Goal: Navigation & Orientation: Find specific page/section

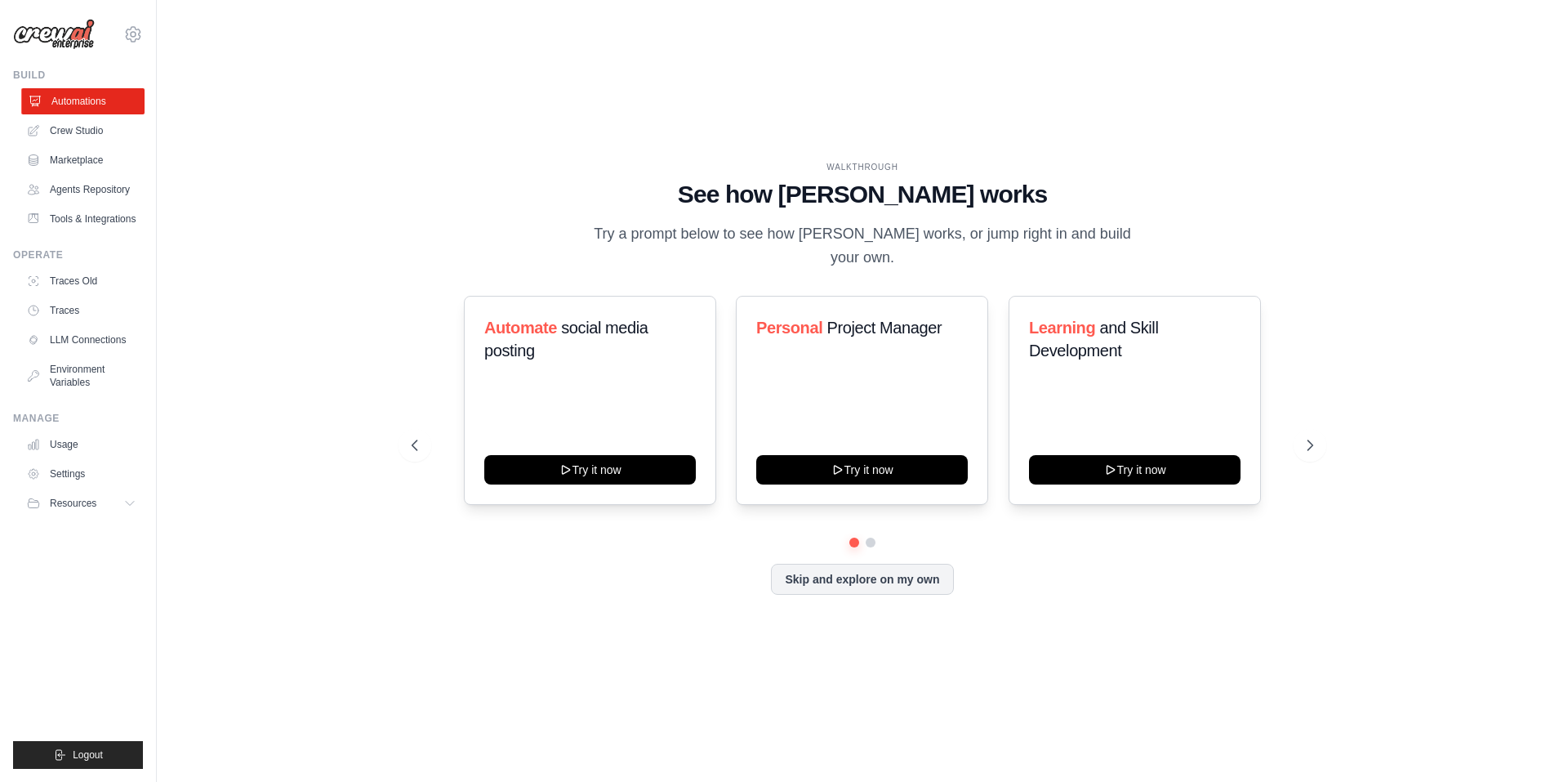
click at [110, 101] on link "Automations" at bounding box center [83, 102] width 123 height 27
click at [1310, 440] on icon at bounding box center [1312, 445] width 5 height 9
click at [1317, 439] on icon at bounding box center [1311, 445] width 16 height 16
click at [1314, 438] on icon at bounding box center [1311, 445] width 16 height 16
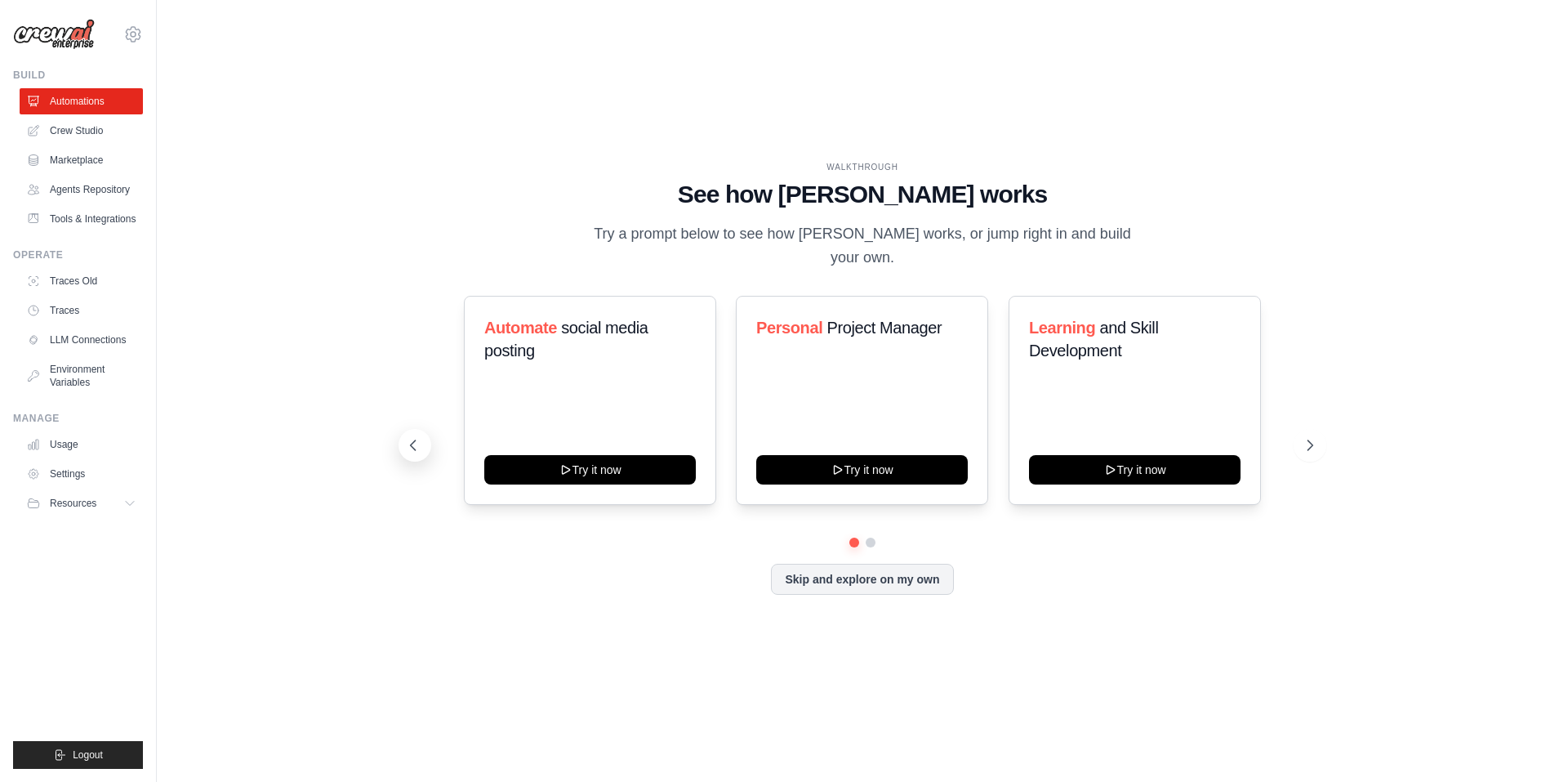
click at [409, 438] on icon at bounding box center [413, 445] width 16 height 16
click at [83, 166] on link "Marketplace" at bounding box center [83, 160] width 123 height 27
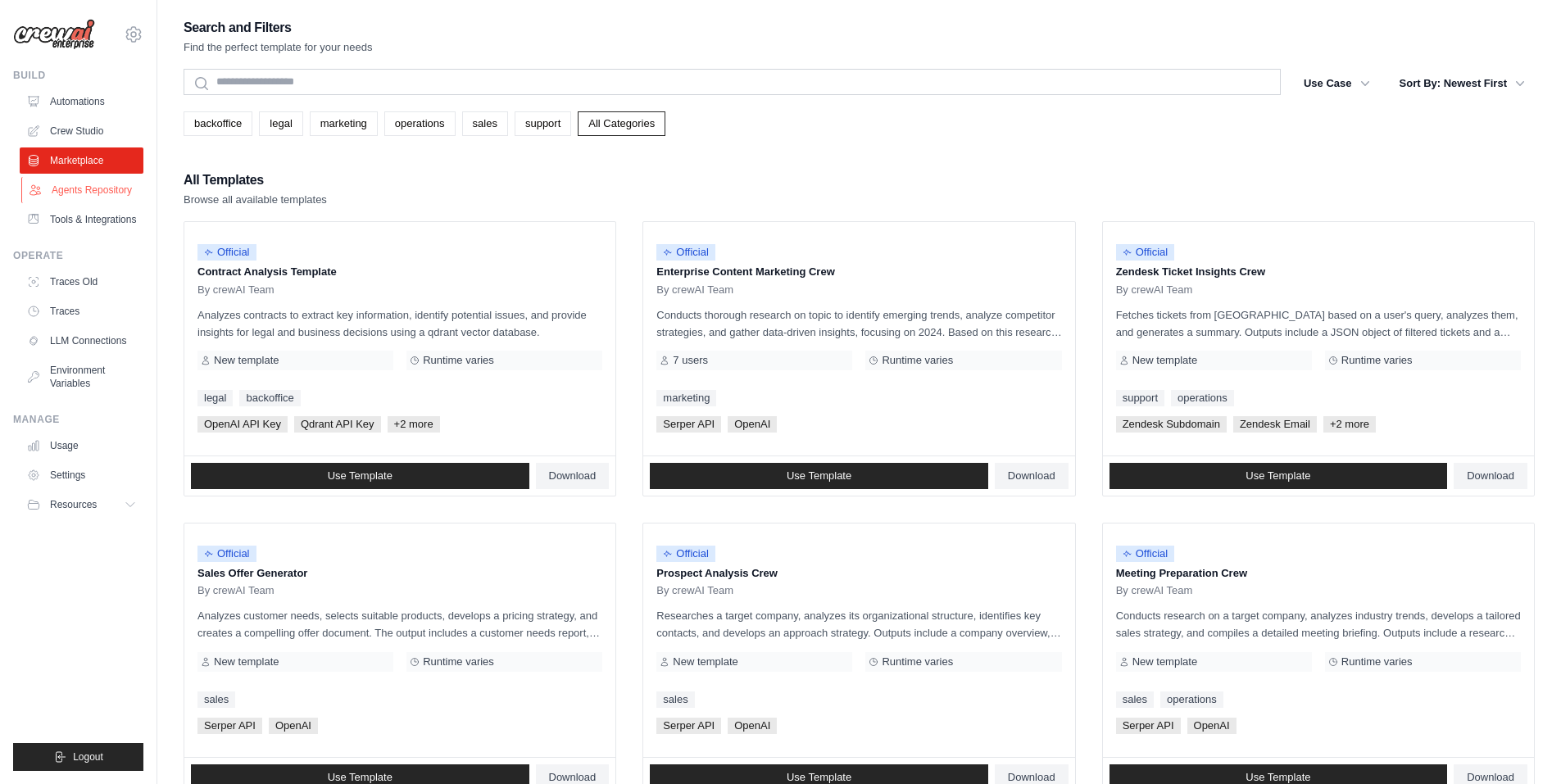
click at [82, 187] on link "Agents Repository" at bounding box center [83, 190] width 124 height 27
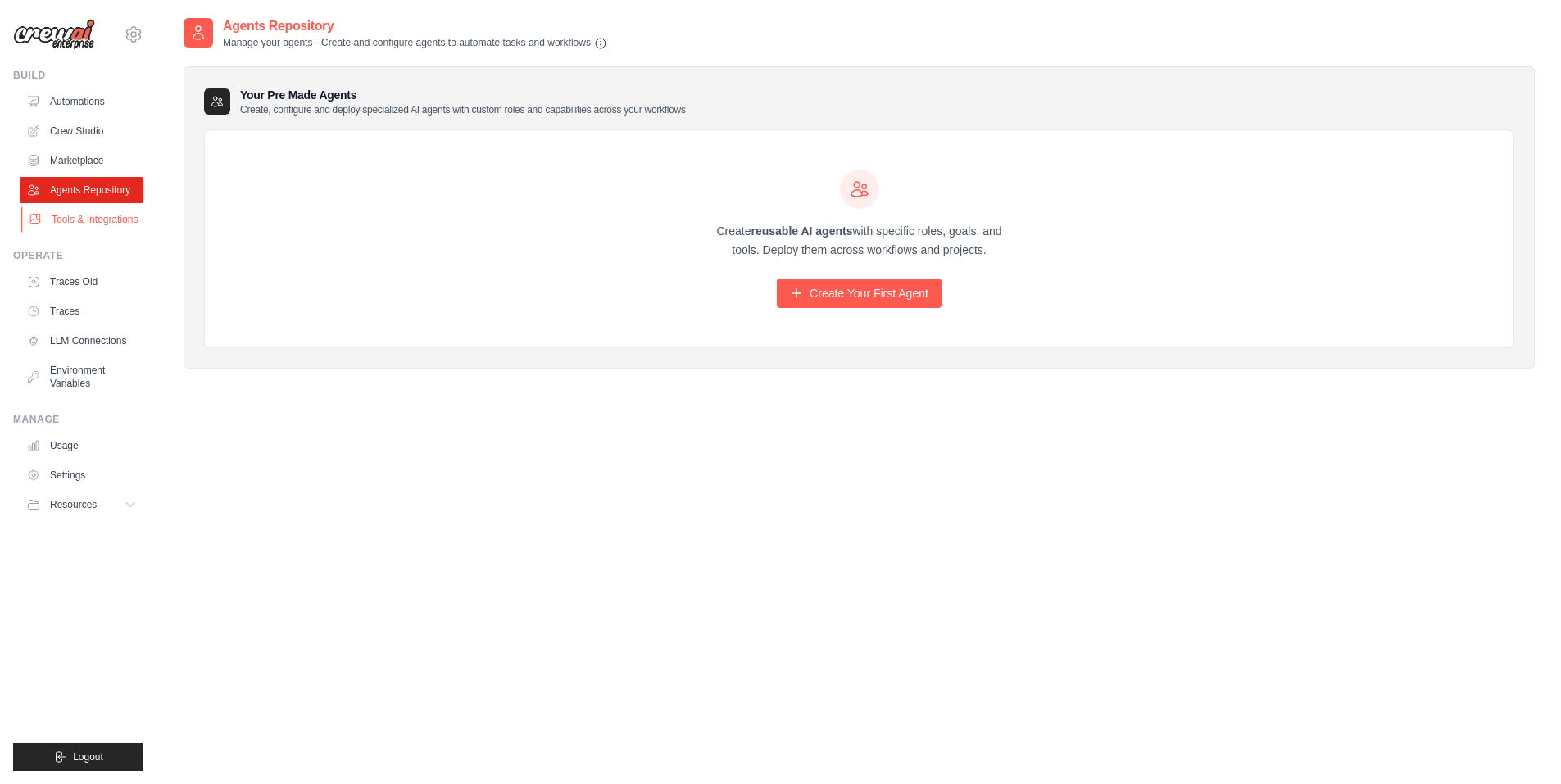
click at [86, 213] on link "Tools & Integrations" at bounding box center [83, 220] width 124 height 27
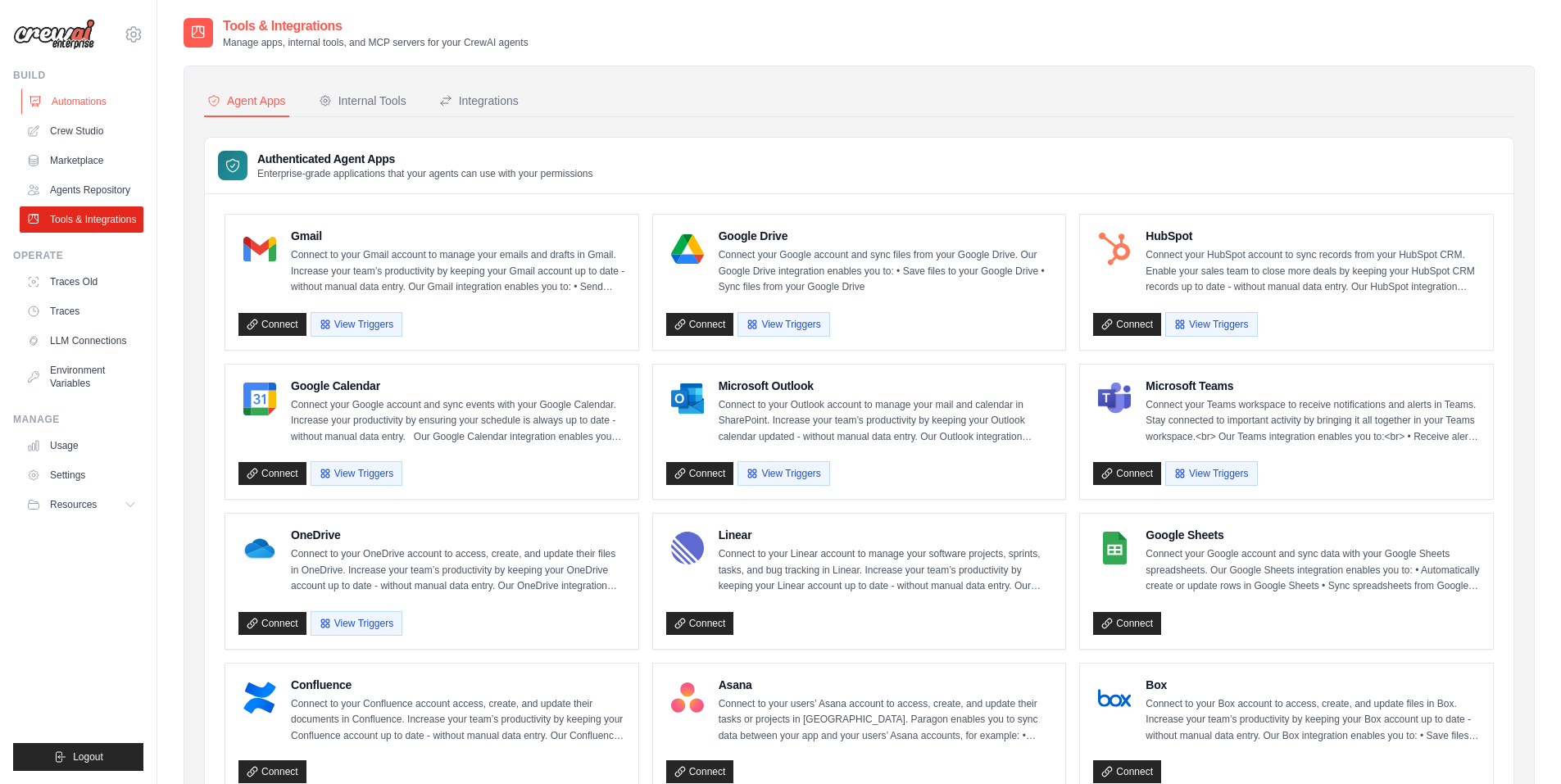
click at [63, 109] on link "Automations" at bounding box center [83, 102] width 124 height 27
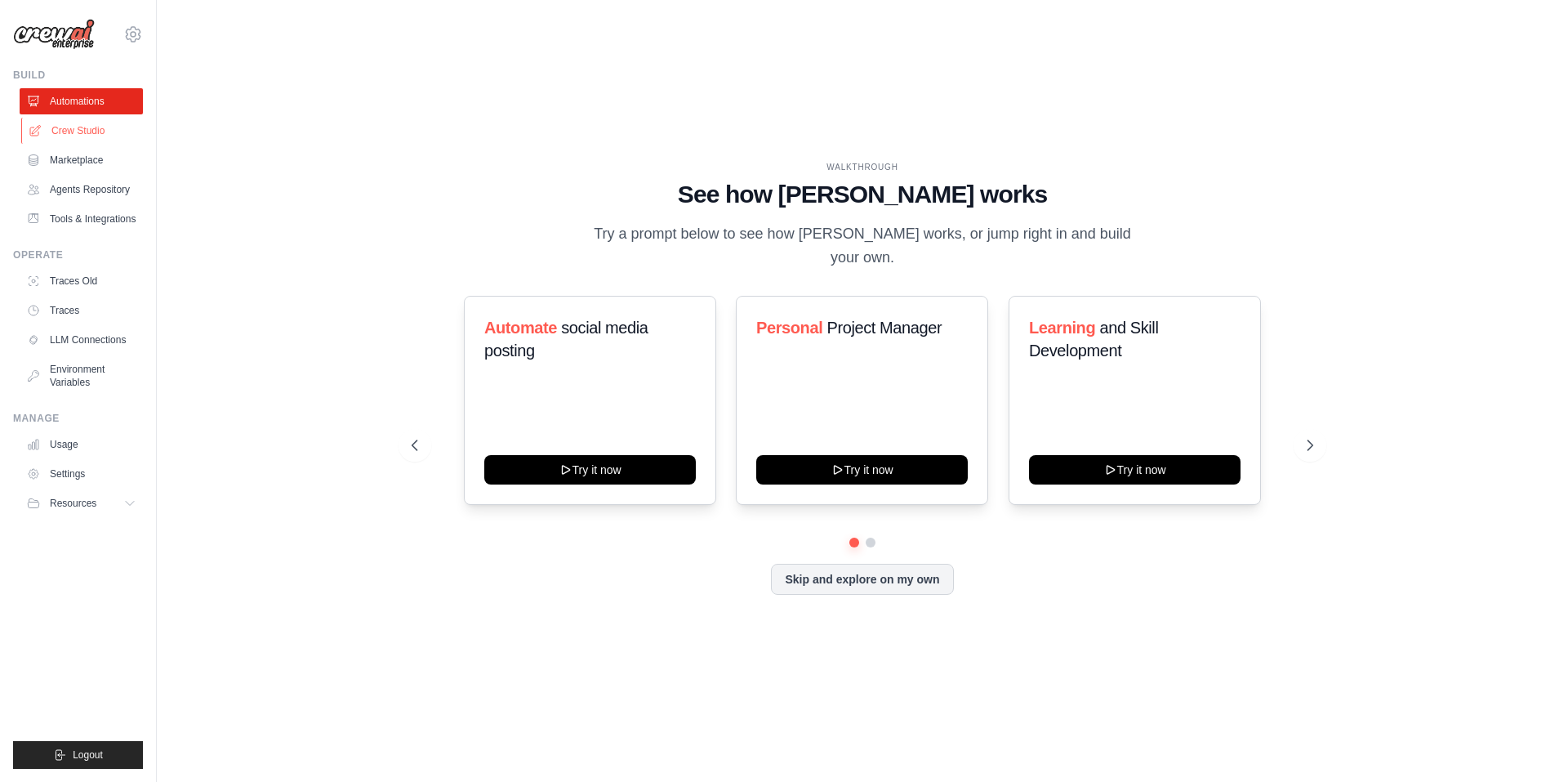
click at [67, 138] on link "Crew Studio" at bounding box center [83, 131] width 123 height 27
